Goal: Book appointment/travel/reservation

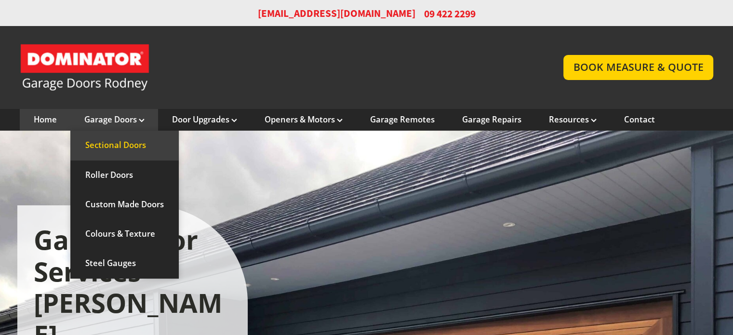
click at [108, 145] on link "Sectional Doors" at bounding box center [124, 145] width 109 height 29
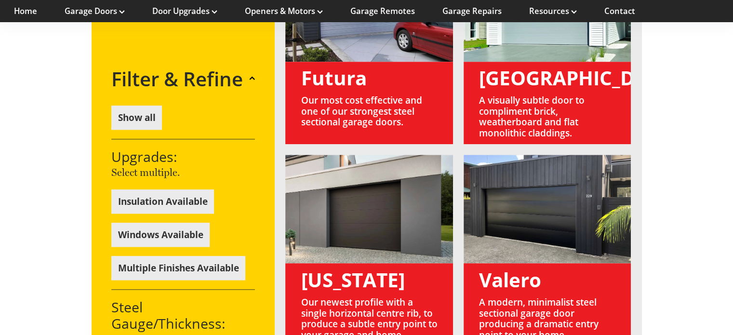
scroll to position [723, 0]
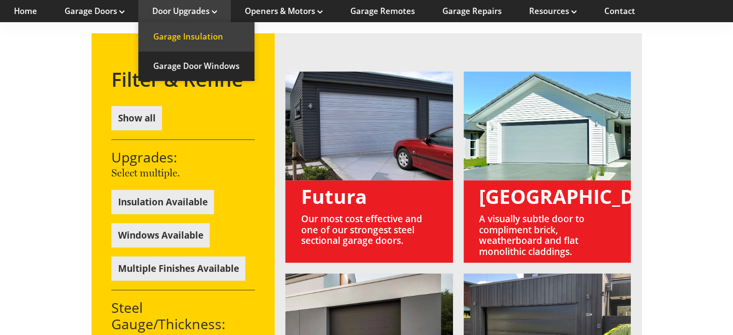
click at [181, 34] on link "Garage Insulation" at bounding box center [196, 36] width 116 height 29
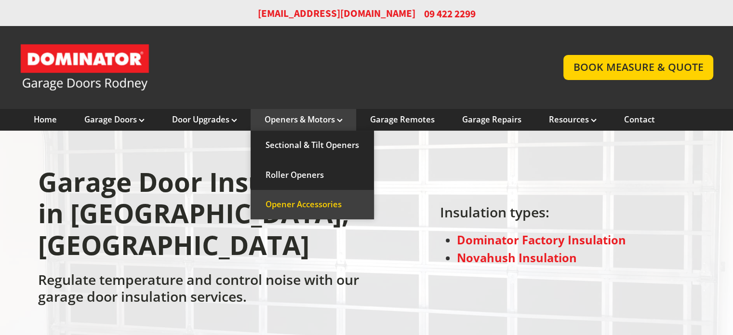
click at [303, 206] on link "Opener Accessories" at bounding box center [312, 204] width 123 height 29
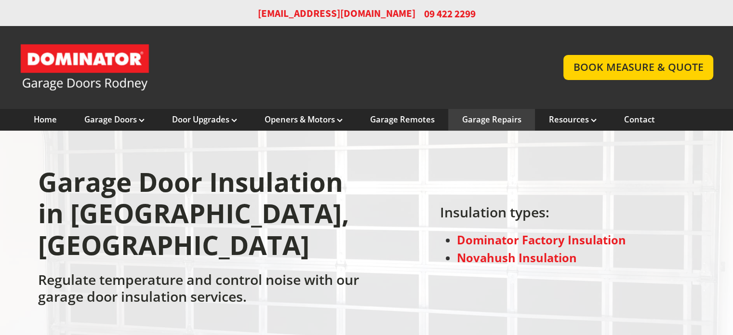
click at [499, 121] on link "Garage Repairs" at bounding box center [491, 119] width 59 height 11
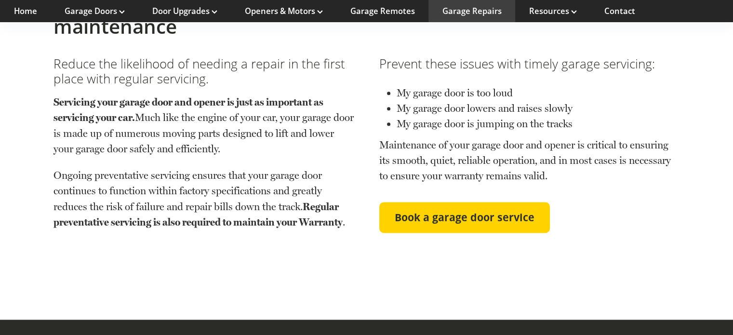
scroll to position [1206, 0]
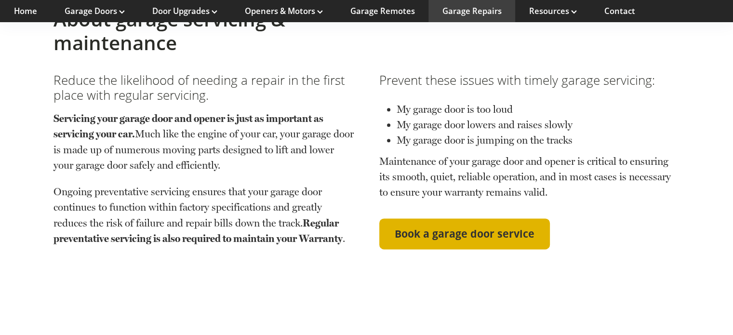
click at [470, 228] on span "Book a garage door service" at bounding box center [465, 234] width 140 height 13
